Goal: Book appointment/travel/reservation

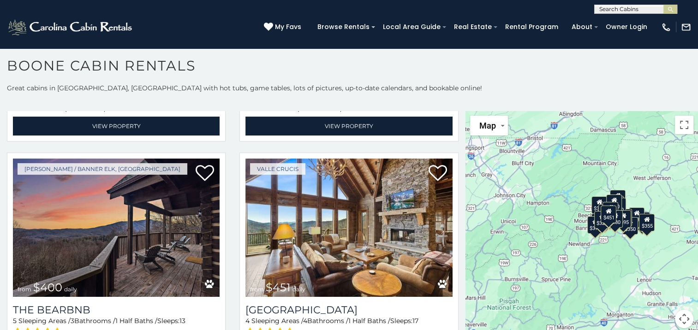
scroll to position [877, 0]
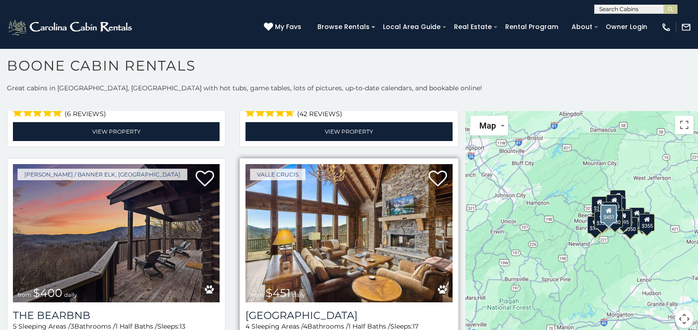
click at [356, 218] on img at bounding box center [348, 233] width 207 height 138
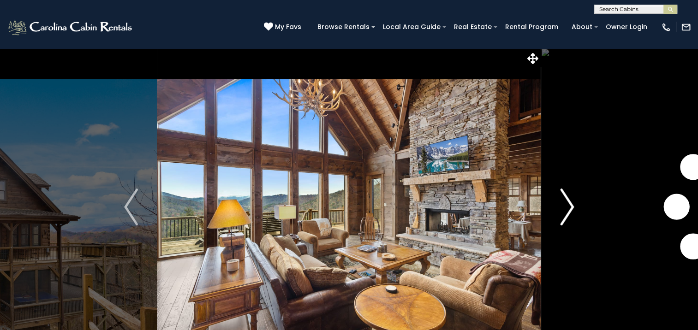
click at [572, 206] on img "Next" at bounding box center [567, 207] width 14 height 37
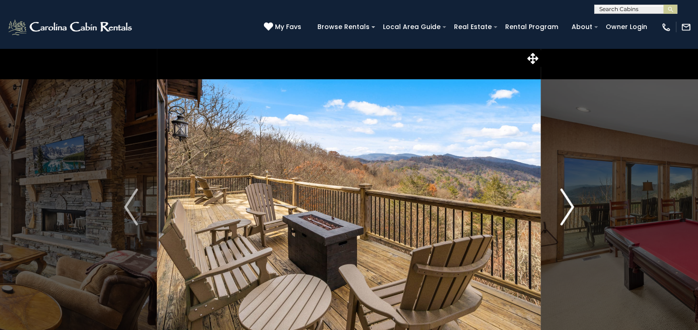
click at [572, 206] on img "Next" at bounding box center [567, 207] width 14 height 37
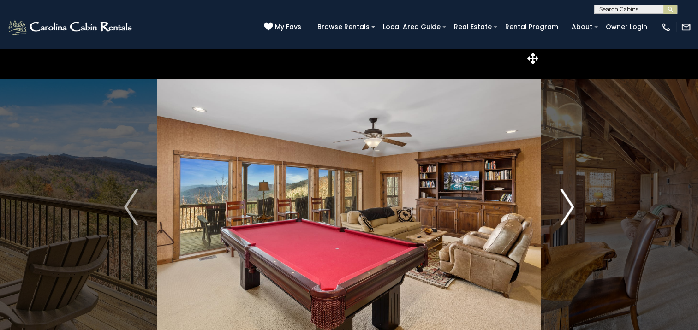
click at [572, 206] on img "Next" at bounding box center [567, 207] width 14 height 37
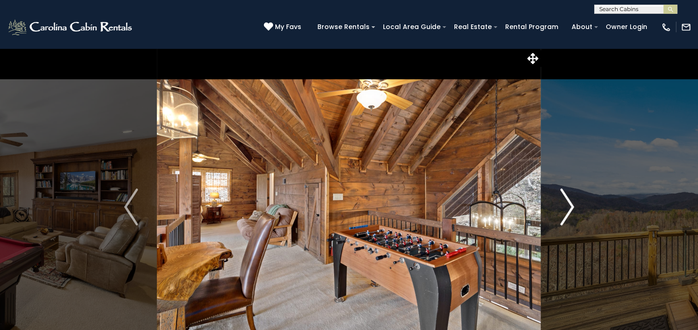
click at [572, 206] on img "Next" at bounding box center [567, 207] width 14 height 37
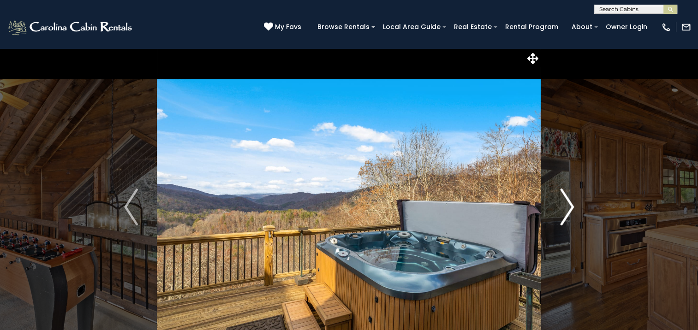
click at [572, 206] on img "Next" at bounding box center [567, 207] width 14 height 37
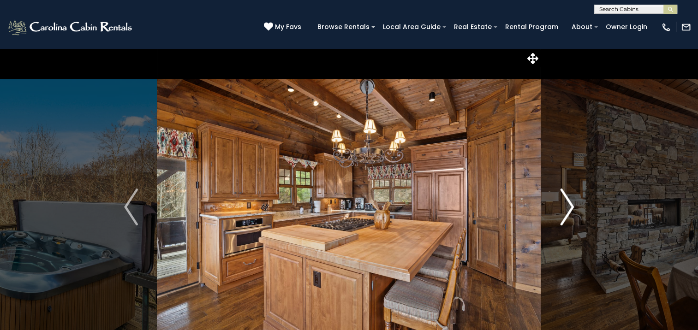
click at [572, 206] on img "Next" at bounding box center [567, 207] width 14 height 37
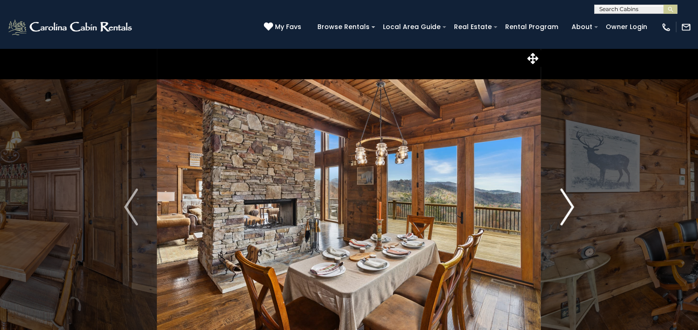
click at [572, 206] on img "Next" at bounding box center [567, 207] width 14 height 37
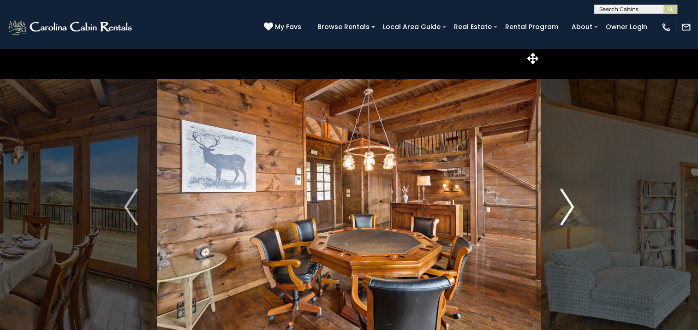
click at [572, 206] on img "Next" at bounding box center [567, 207] width 14 height 37
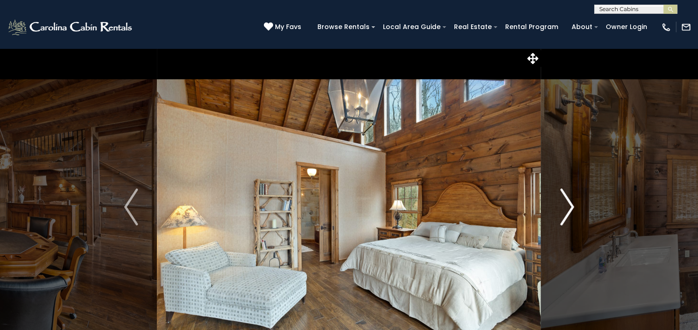
click at [572, 206] on img "Next" at bounding box center [567, 207] width 14 height 37
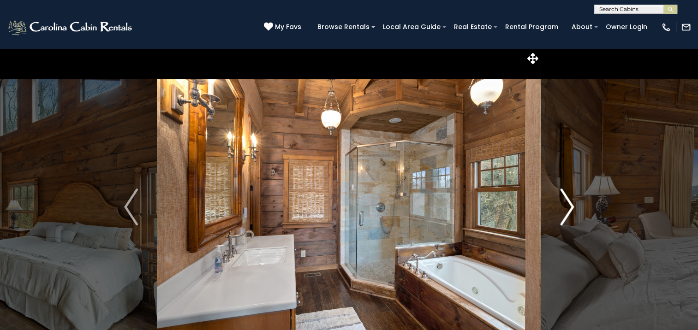
click at [572, 206] on img "Next" at bounding box center [567, 207] width 14 height 37
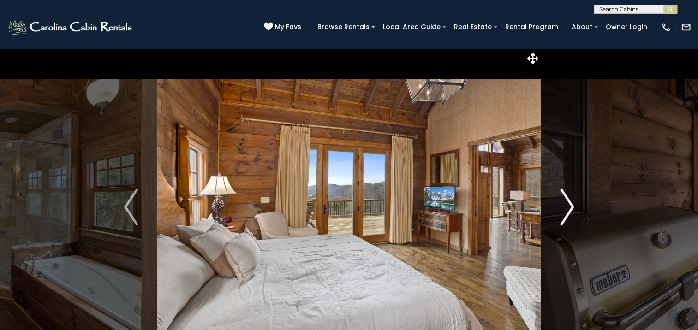
click at [572, 206] on img "Next" at bounding box center [567, 207] width 14 height 37
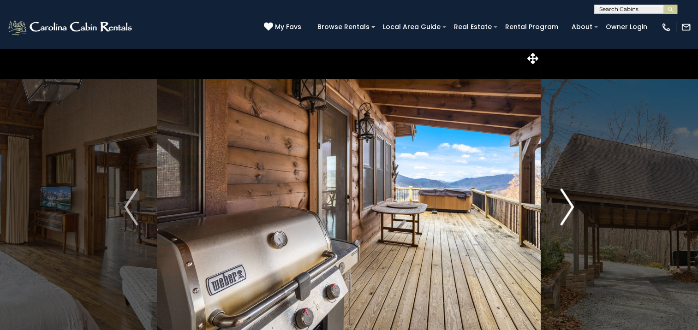
click at [572, 206] on img "Next" at bounding box center [567, 207] width 14 height 37
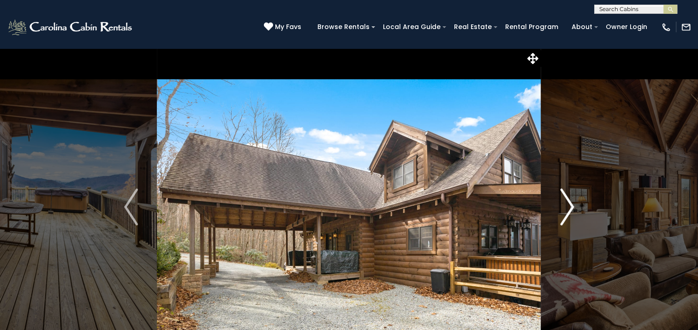
click at [572, 206] on img "Next" at bounding box center [567, 207] width 14 height 37
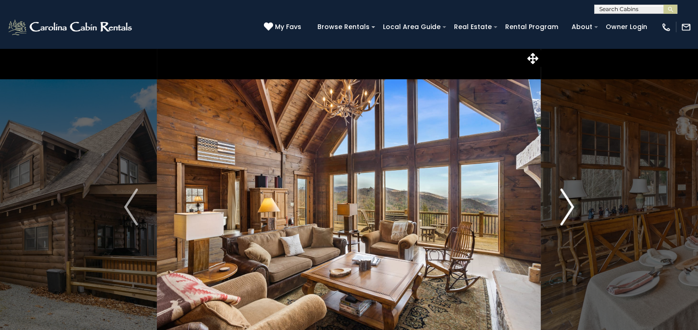
click at [572, 206] on img "Next" at bounding box center [567, 207] width 14 height 37
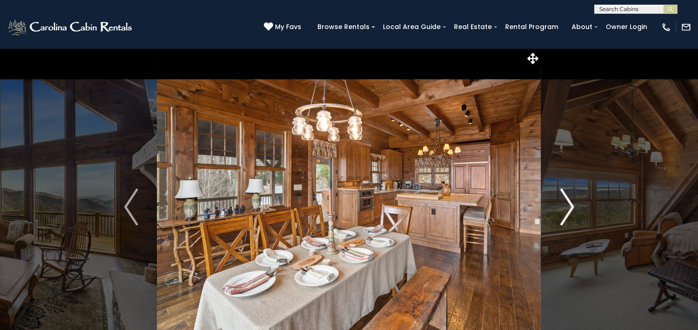
click at [572, 206] on img "Next" at bounding box center [567, 207] width 14 height 37
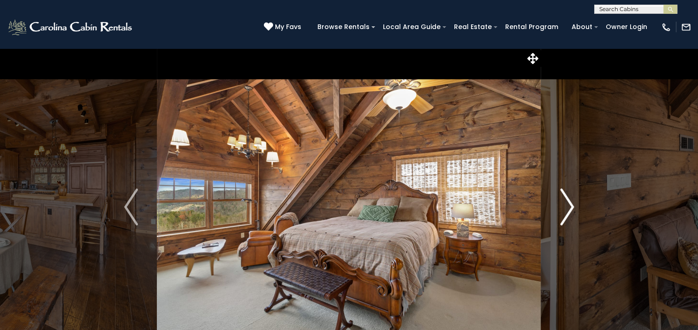
click at [572, 206] on img "Next" at bounding box center [567, 207] width 14 height 37
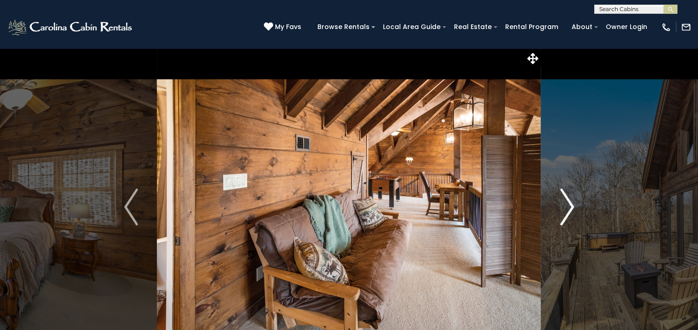
click at [572, 206] on img "Next" at bounding box center [567, 207] width 14 height 37
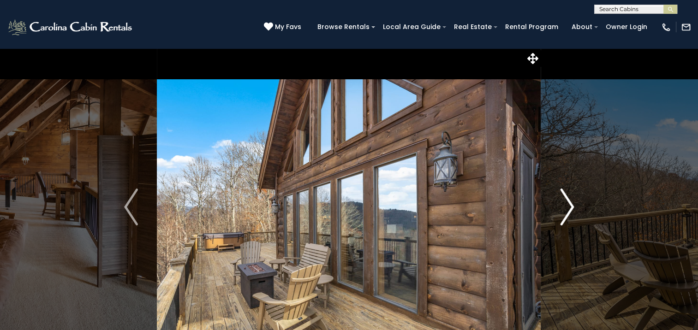
click at [572, 206] on img "Next" at bounding box center [567, 207] width 14 height 37
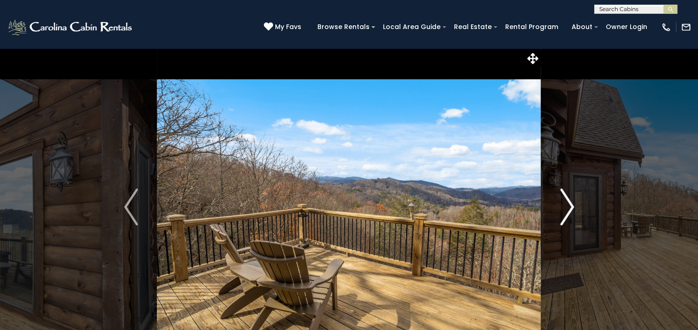
click at [572, 206] on img "Next" at bounding box center [567, 207] width 14 height 37
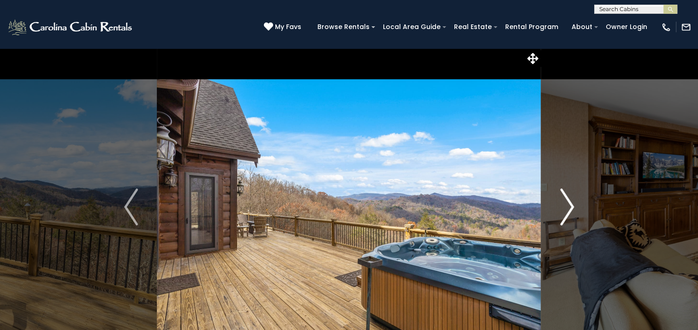
click at [572, 206] on img "Next" at bounding box center [567, 207] width 14 height 37
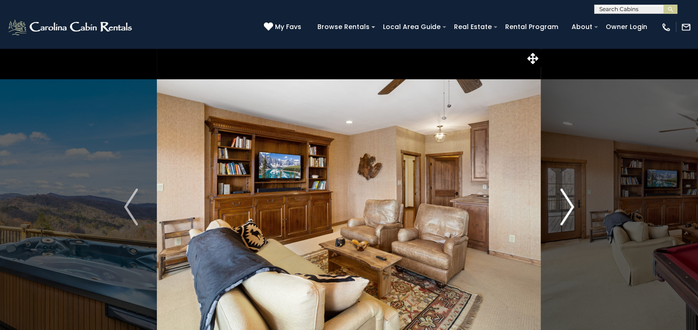
click at [572, 206] on img "Next" at bounding box center [567, 207] width 14 height 37
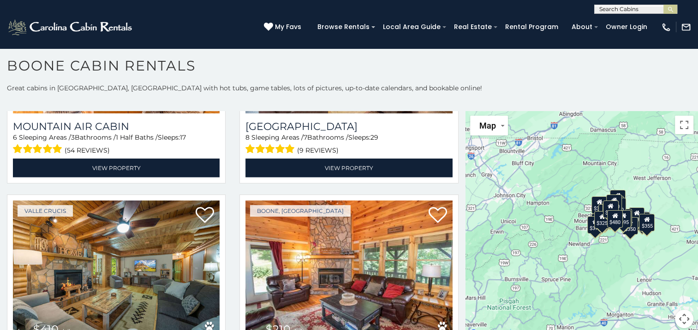
scroll to position [2877, 0]
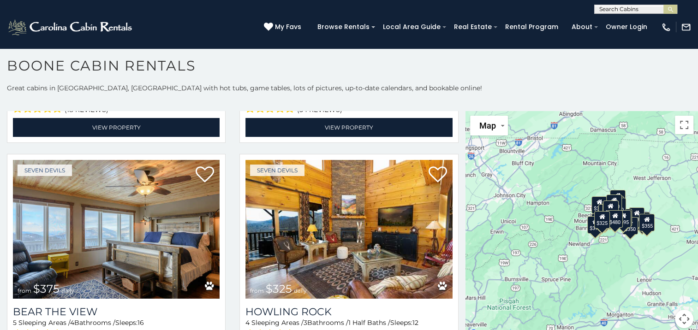
scroll to position [3115, 0]
